Goal: Transaction & Acquisition: Purchase product/service

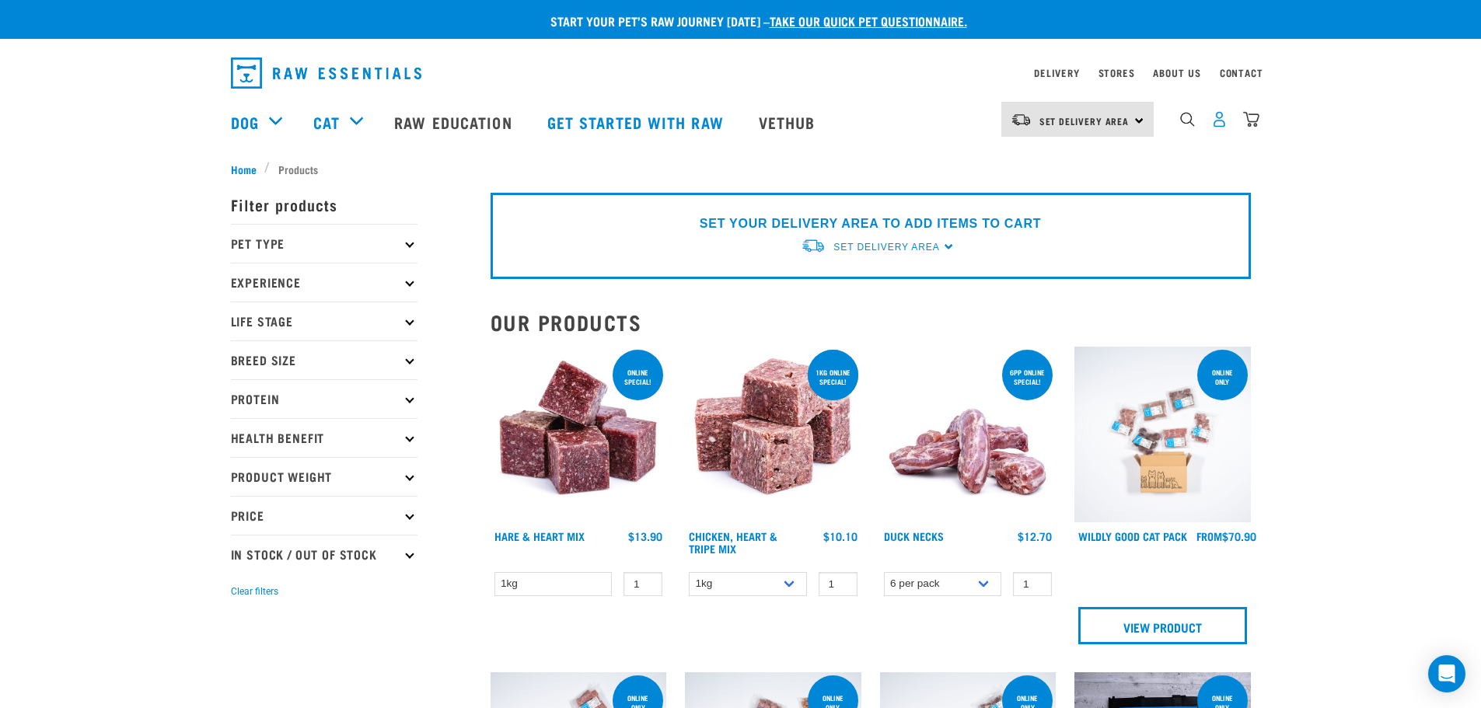
click at [1224, 124] on img "dropdown navigation" at bounding box center [1219, 119] width 16 height 16
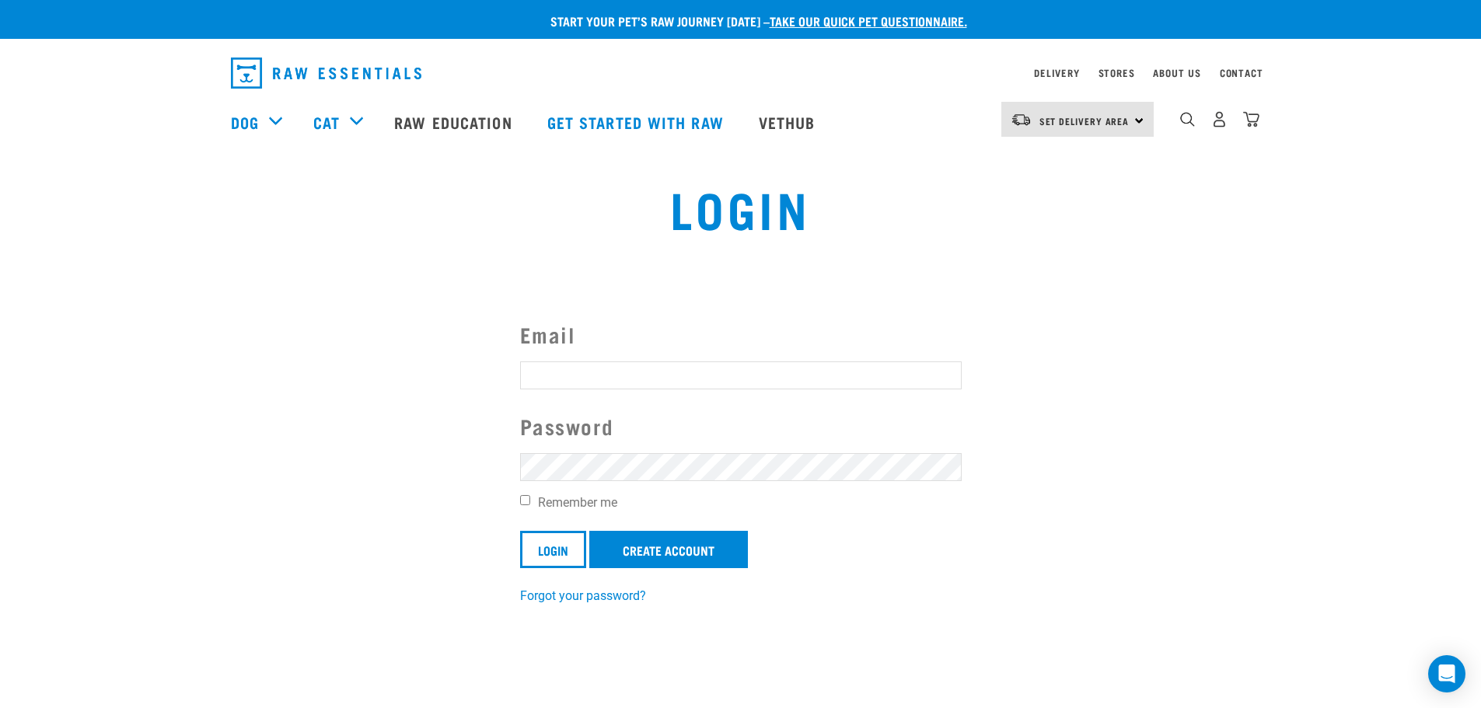
type input "brettshelly@orcon.net.nz"
click at [526, 502] on input "Remember me" at bounding box center [525, 500] width 10 height 10
checkbox input "true"
click at [555, 559] on input "Login" at bounding box center [553, 549] width 66 height 37
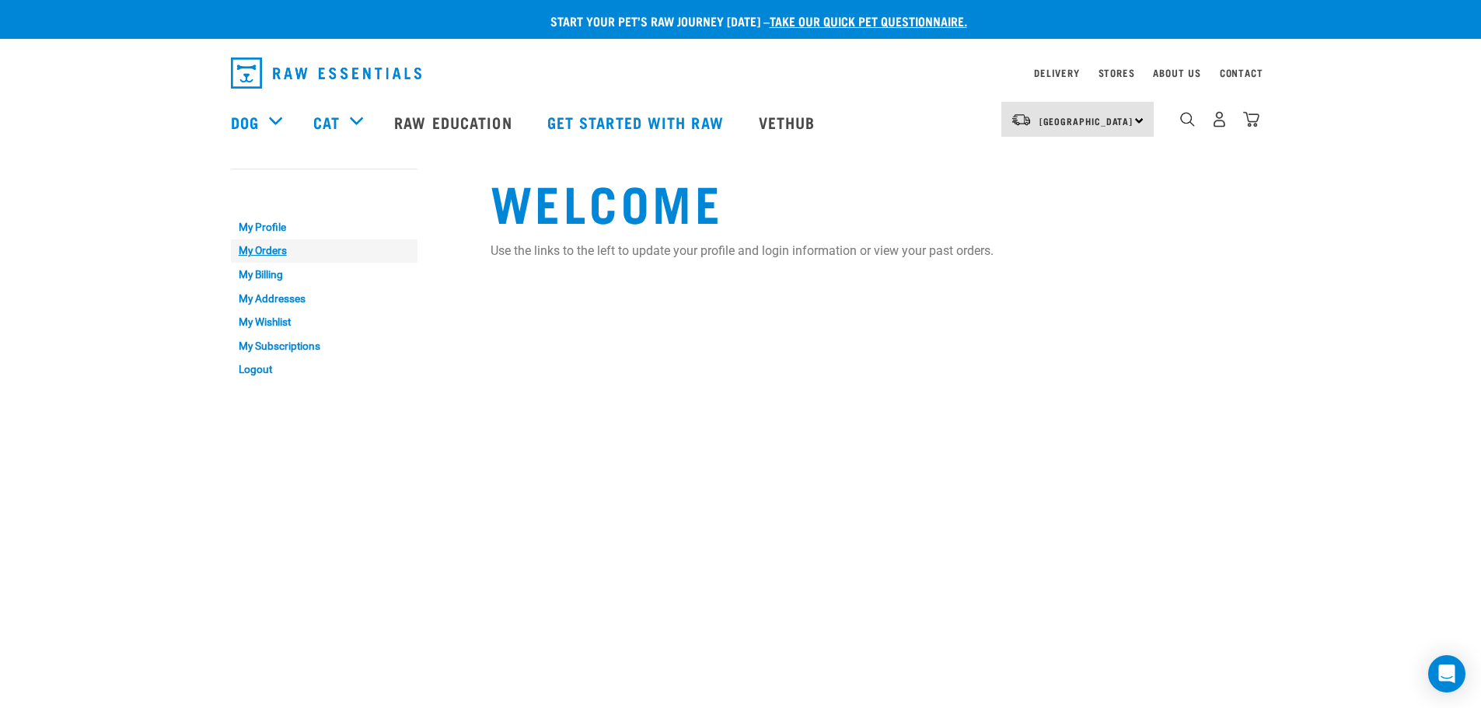
click at [267, 250] on link "My Orders" at bounding box center [324, 251] width 187 height 24
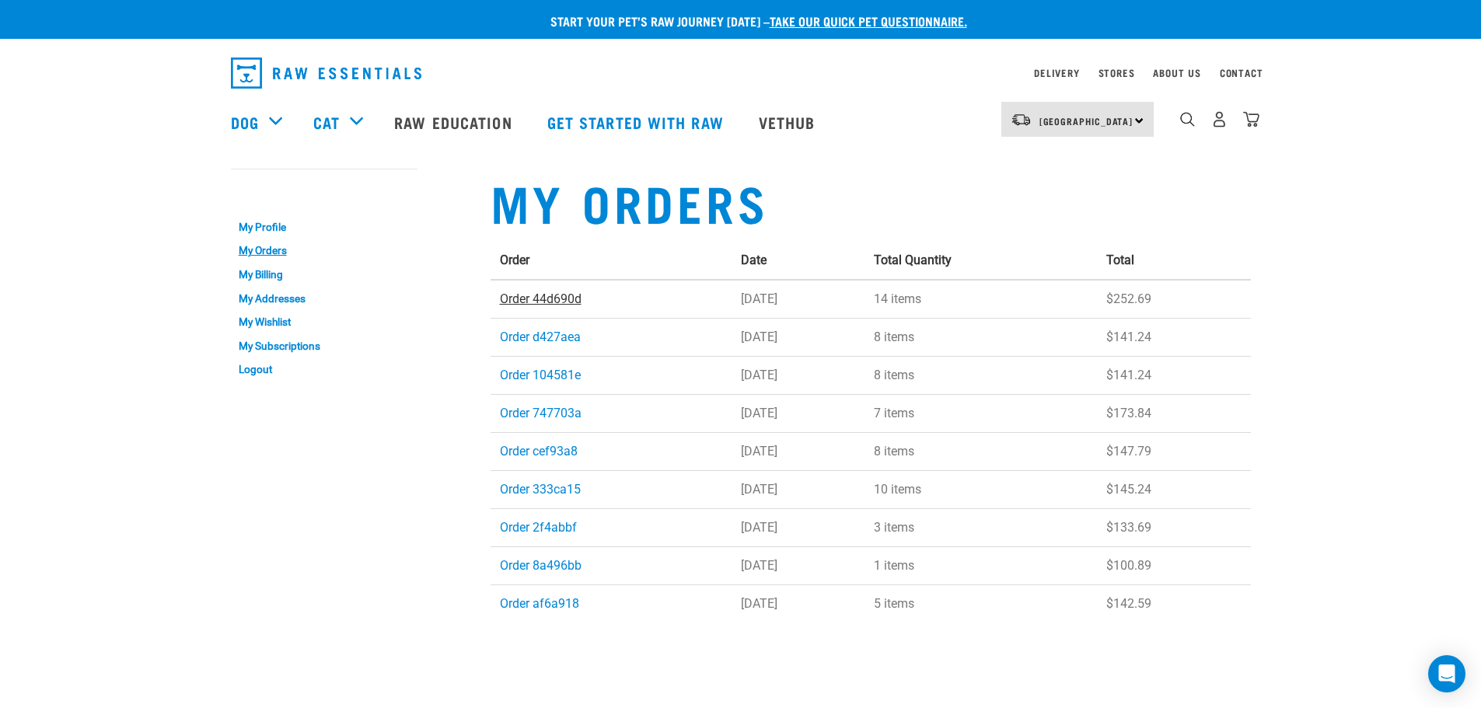
click at [547, 296] on link "Order 44d690d" at bounding box center [541, 299] width 82 height 15
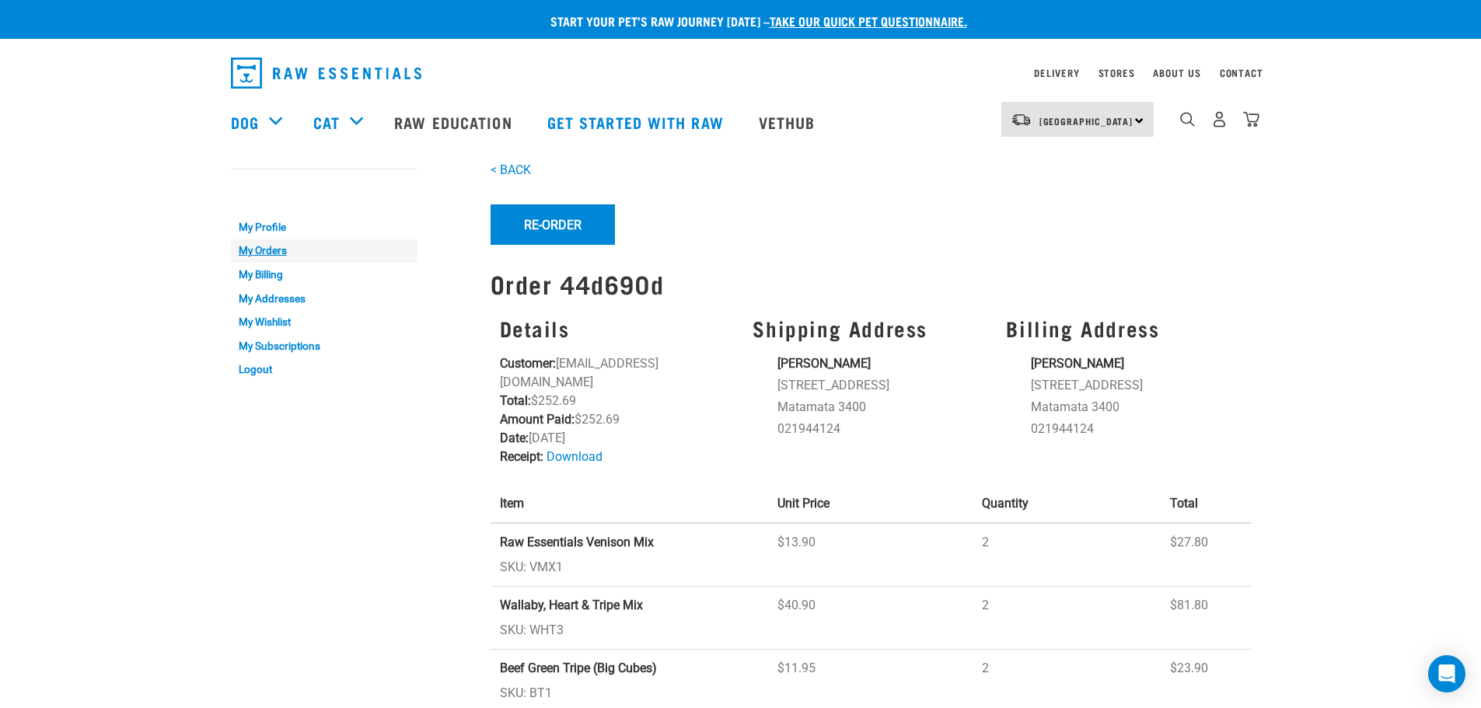
click at [260, 253] on link "My Orders" at bounding box center [324, 251] width 187 height 24
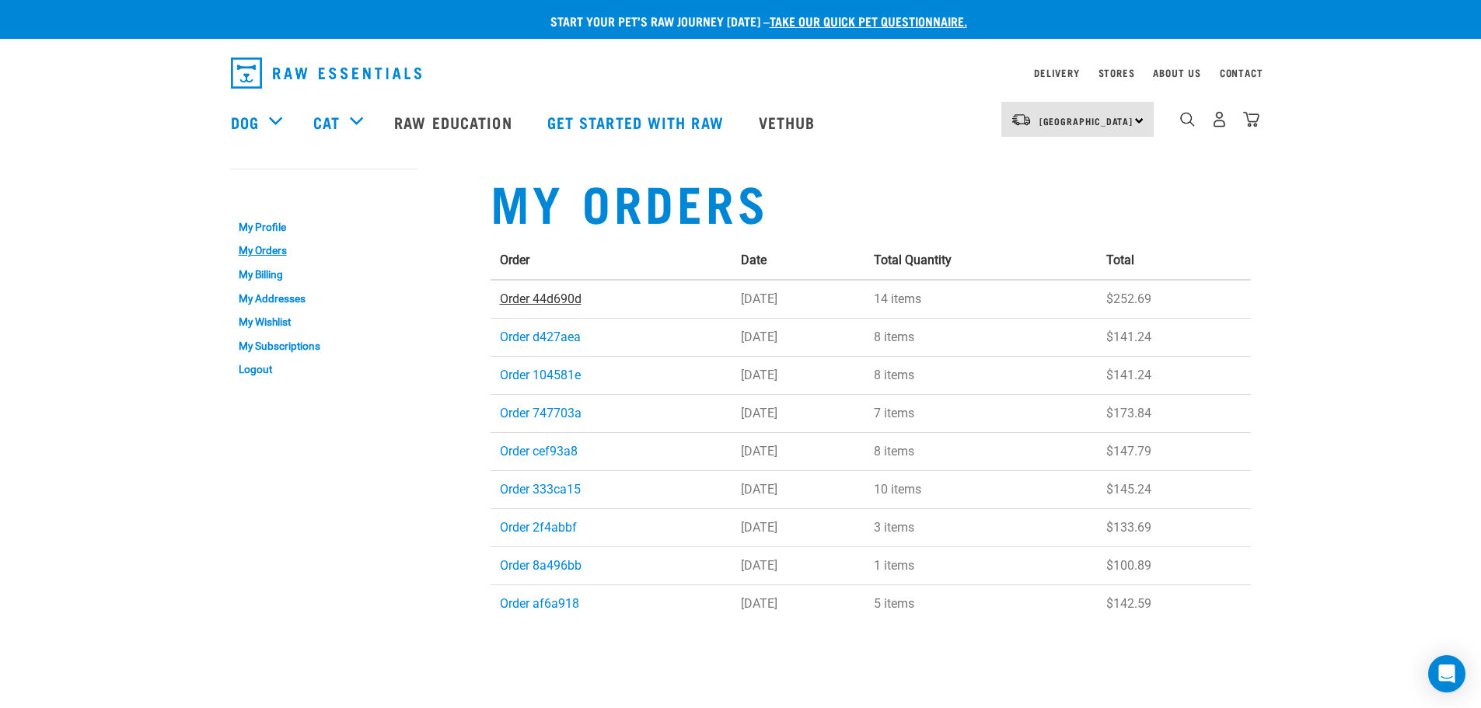
click at [560, 293] on link "Order 44d690d" at bounding box center [541, 299] width 82 height 15
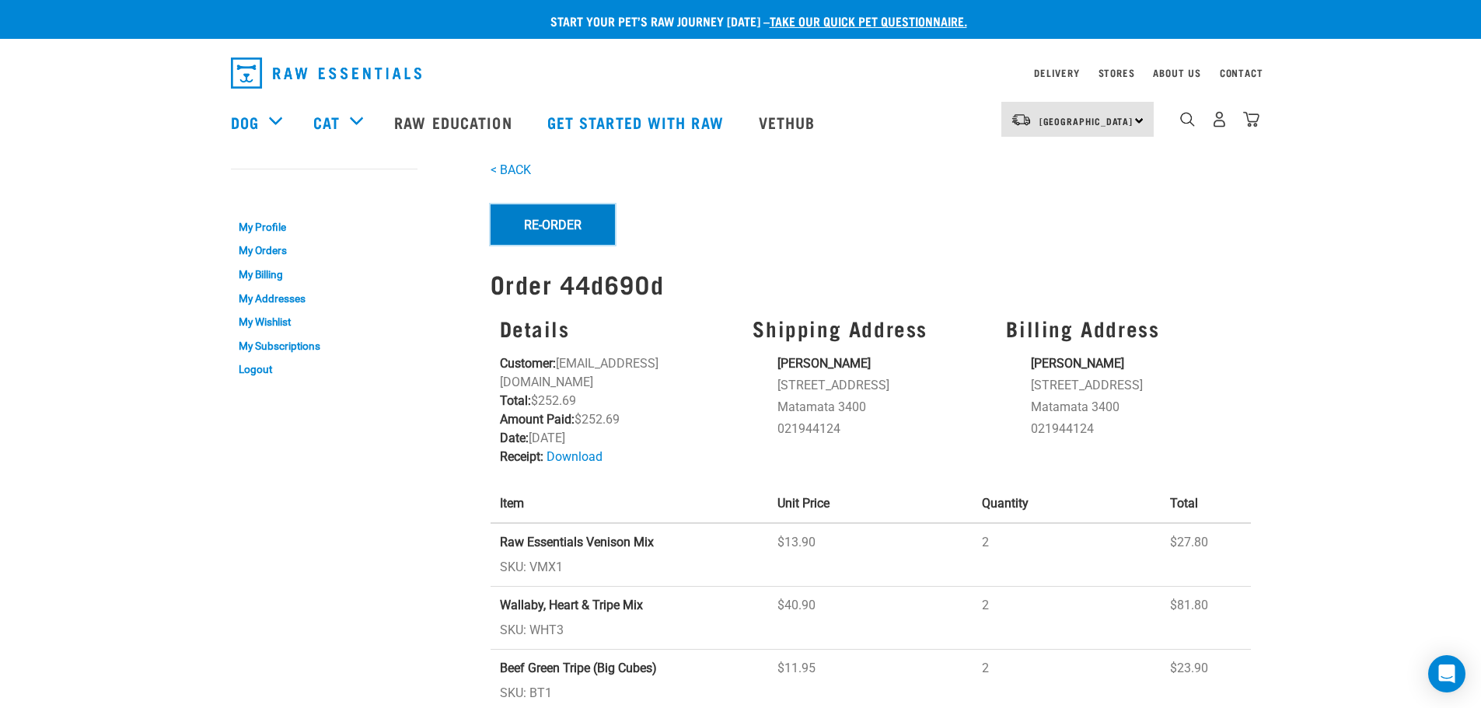
click at [569, 222] on button "Re-Order" at bounding box center [553, 224] width 124 height 40
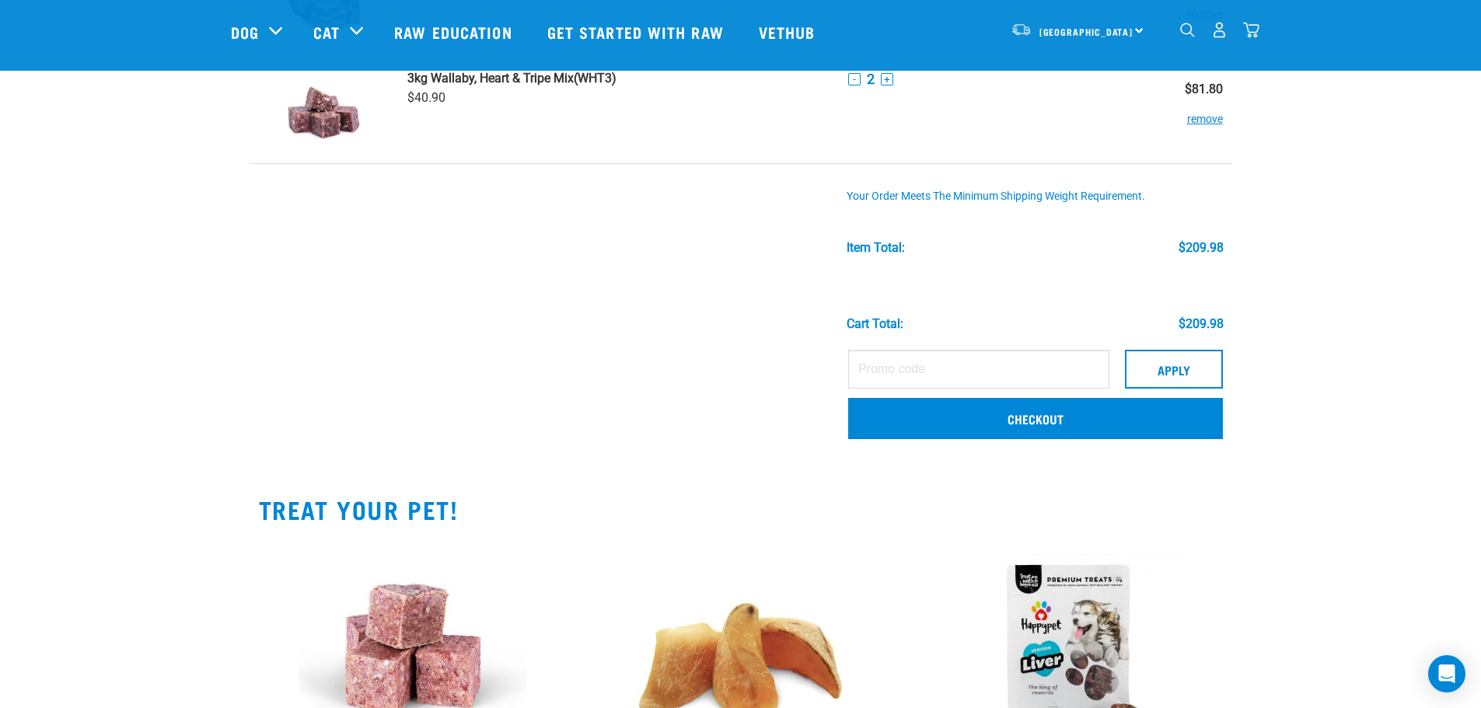
scroll to position [622, 0]
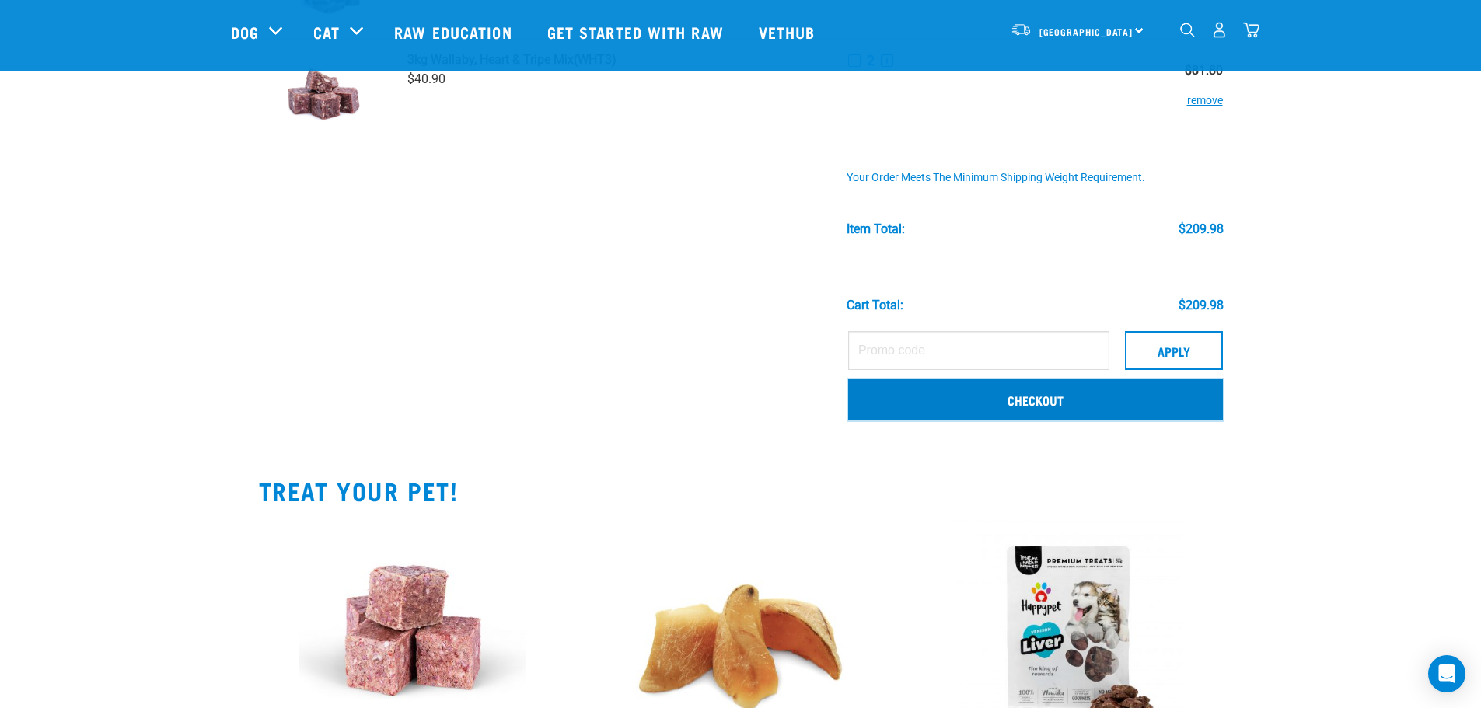
click at [1071, 399] on link "Checkout" at bounding box center [1035, 399] width 375 height 40
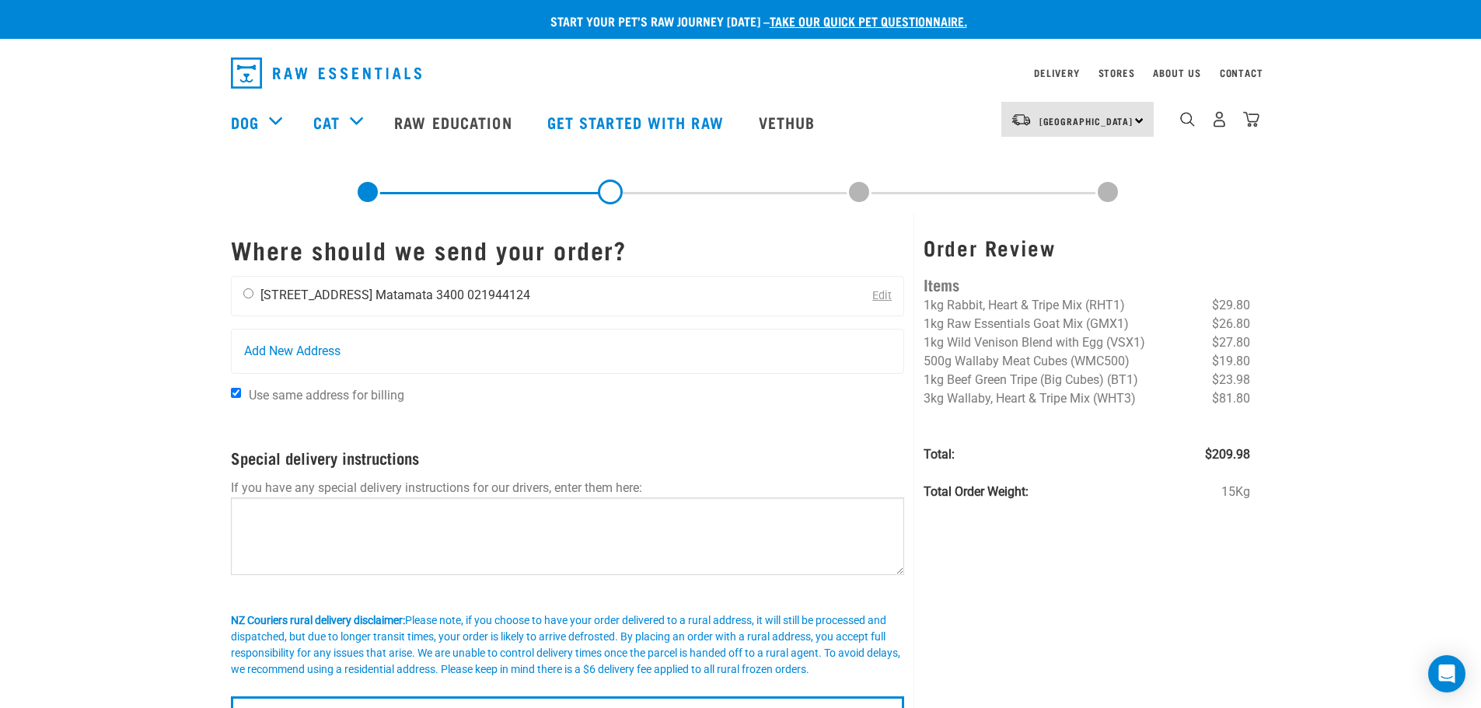
click at [249, 293] on input "radio" at bounding box center [248, 293] width 10 height 10
radio input "true"
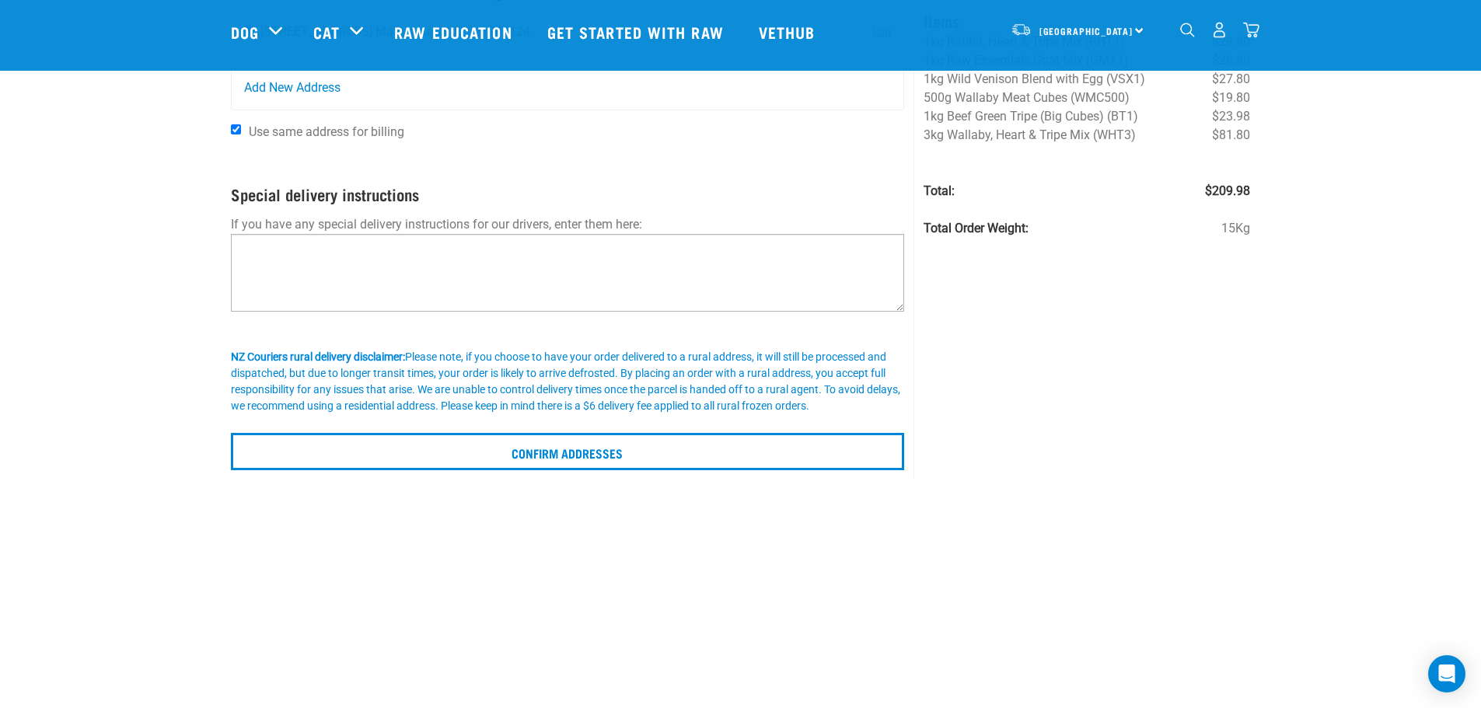
scroll to position [155, 0]
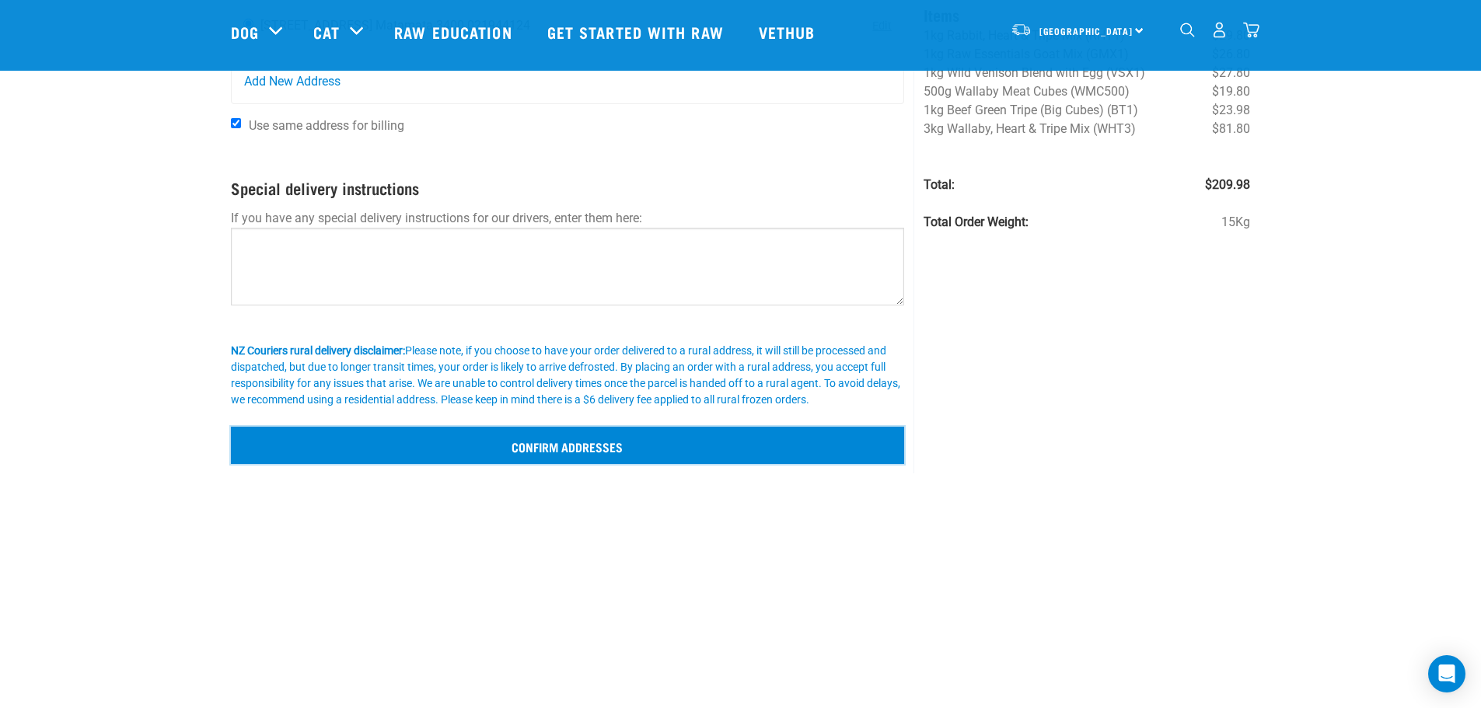
click at [493, 438] on input "Confirm addresses" at bounding box center [568, 445] width 674 height 37
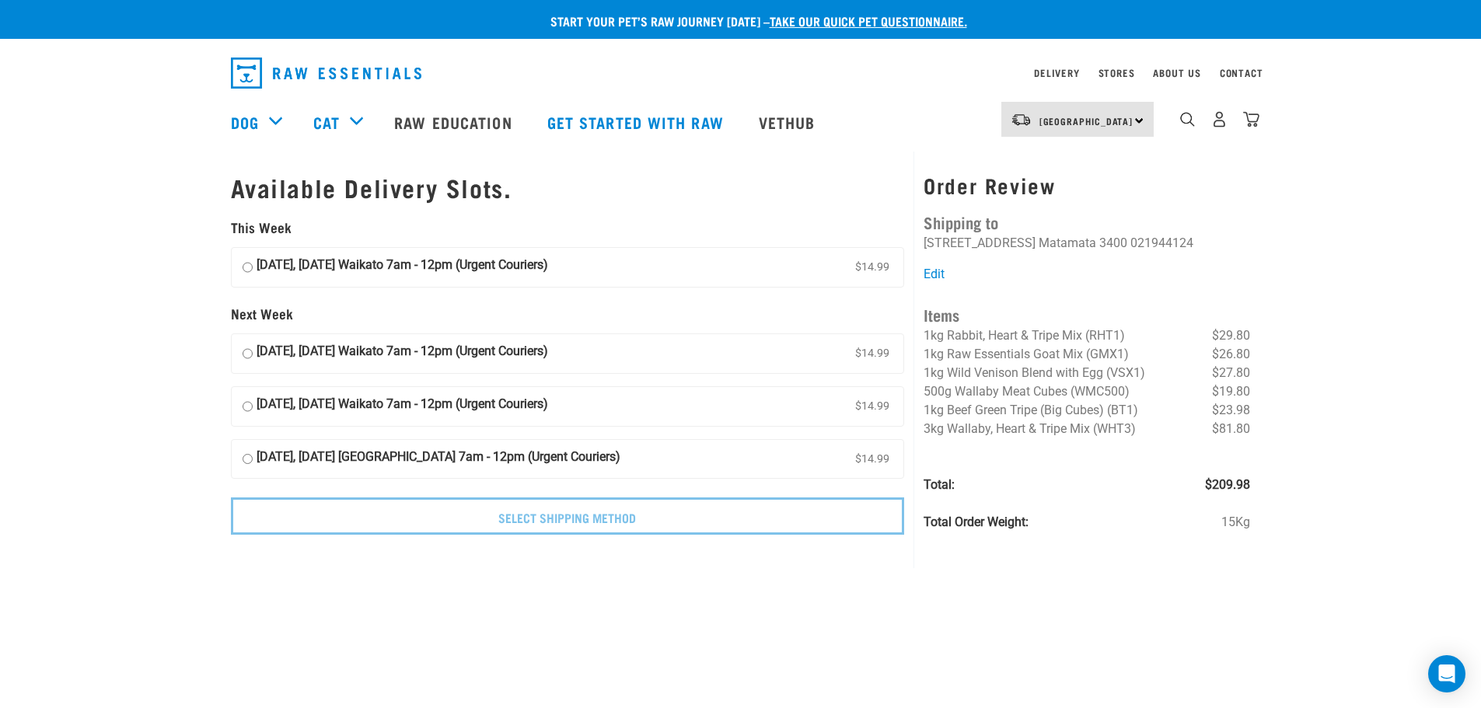
click at [249, 266] on input "[DATE], [DATE] Waikato 7am - 12pm (Urgent Couriers) $14.99" at bounding box center [248, 267] width 10 height 23
radio input "true"
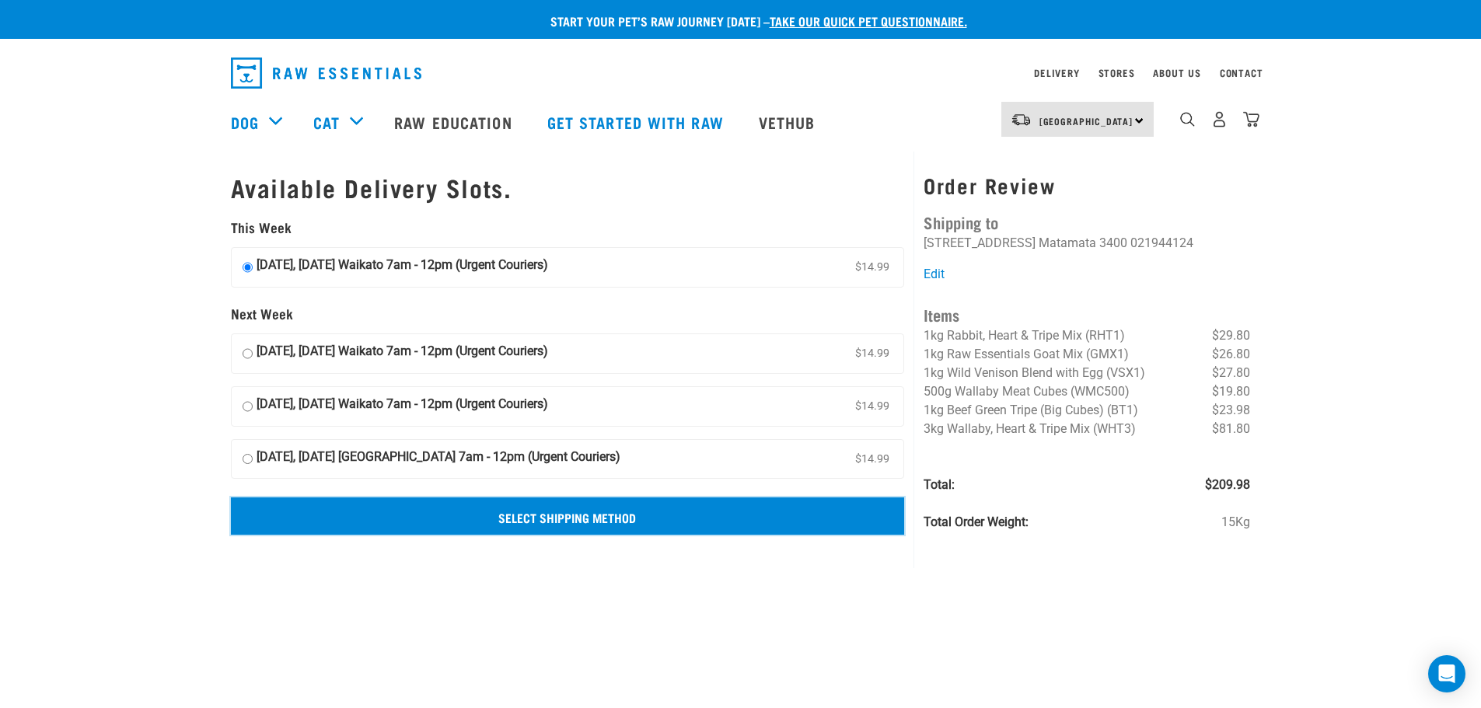
click at [627, 512] on input "Select Shipping Method" at bounding box center [568, 516] width 674 height 37
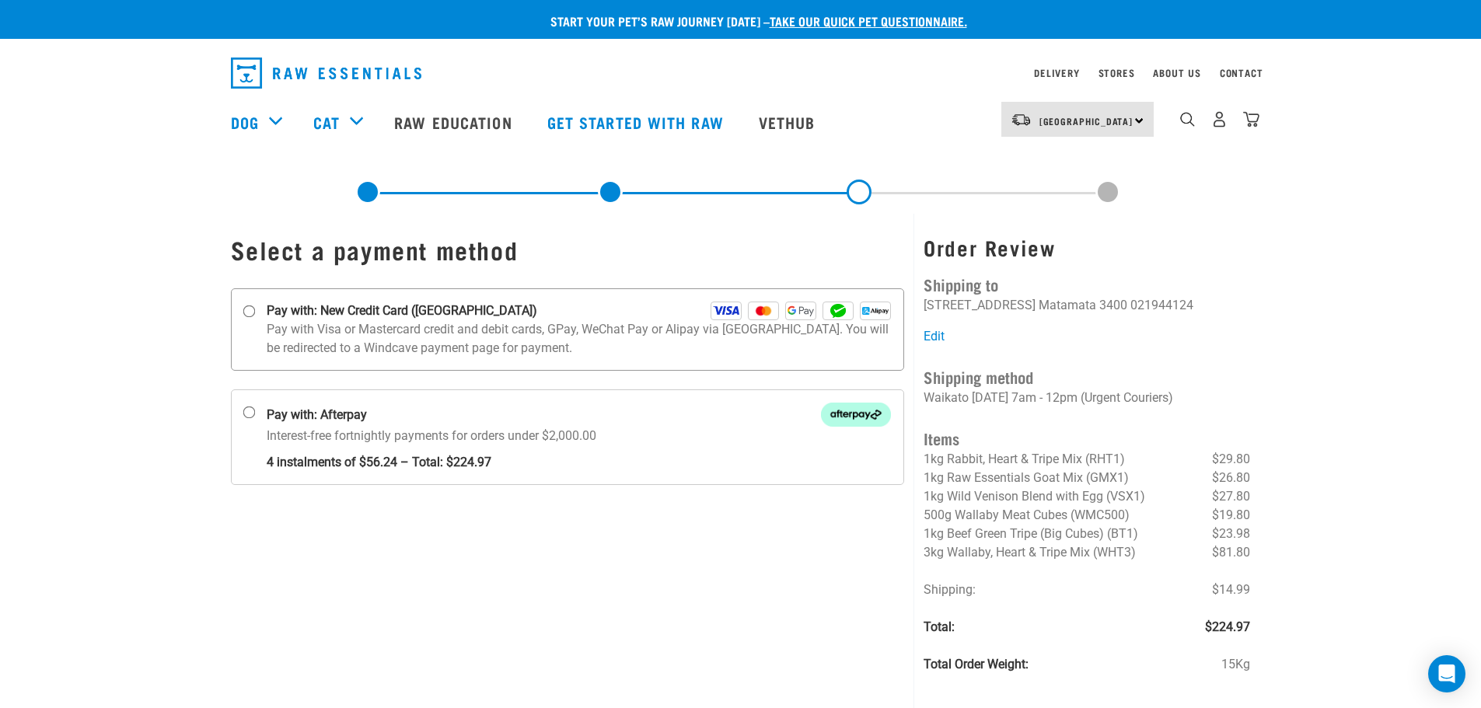
click at [249, 309] on input "Pay with: New Credit Card ([GEOGRAPHIC_DATA])" at bounding box center [249, 312] width 12 height 12
radio input "true"
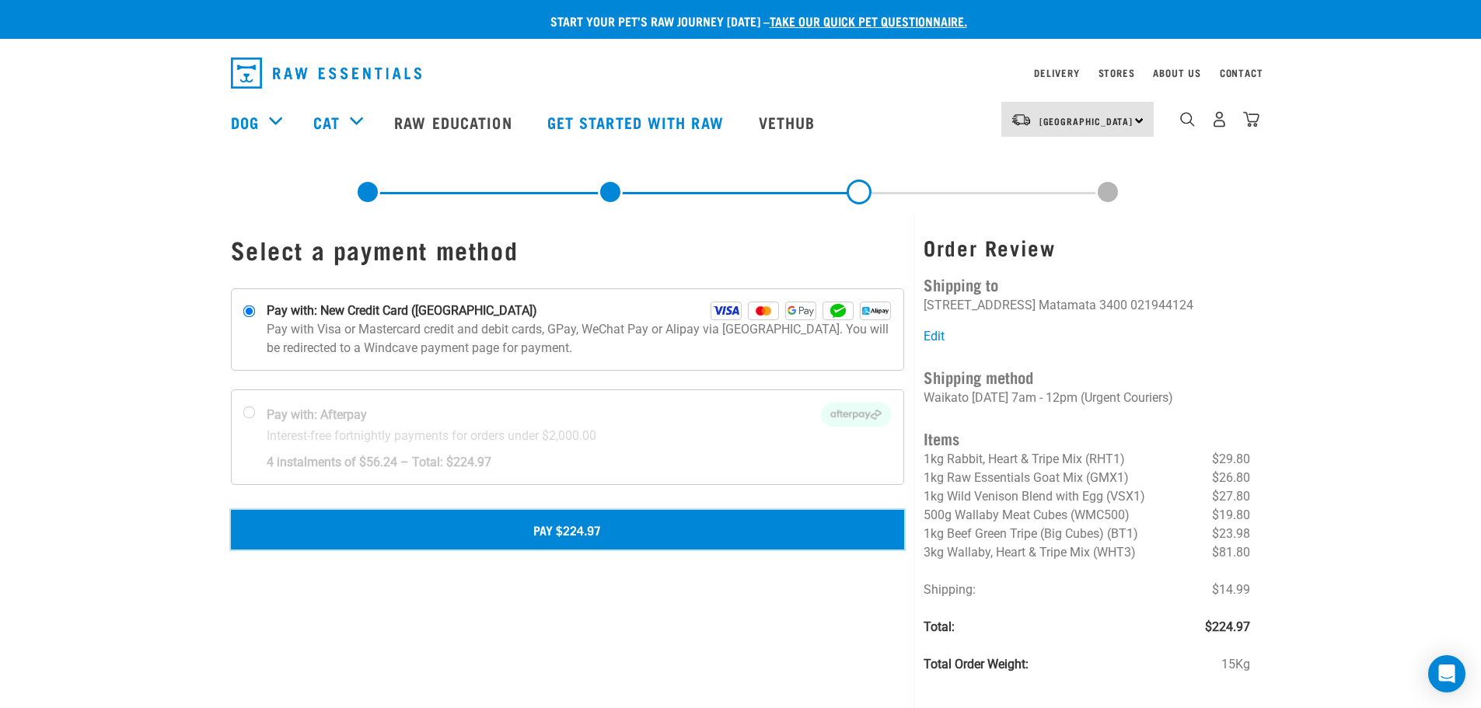
click at [558, 522] on button "Pay $224.97" at bounding box center [568, 529] width 674 height 39
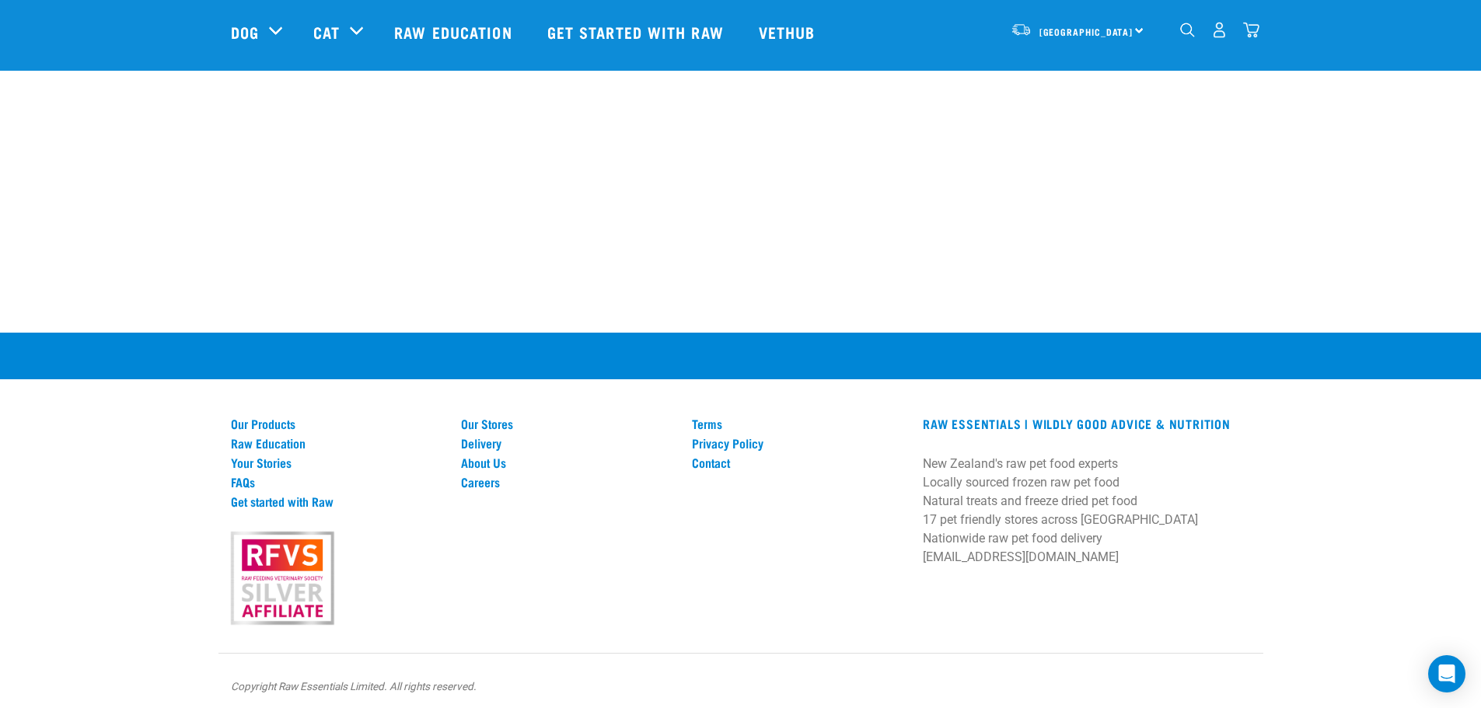
scroll to position [1056, 0]
